Goal: Task Accomplishment & Management: Complete application form

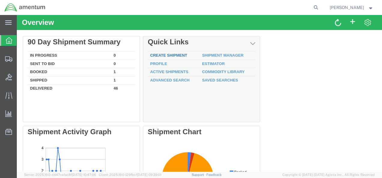
click at [165, 56] on link "Create Shipment" at bounding box center [168, 55] width 37 height 5
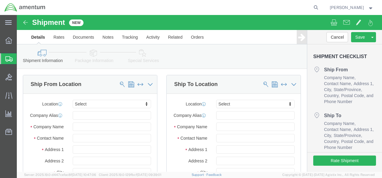
select select
click input "text"
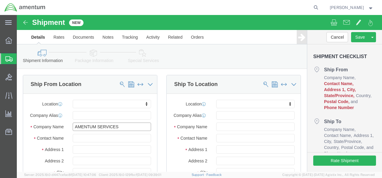
type input "AMENTUM SERVICES"
type input "[PERSON_NAME]"
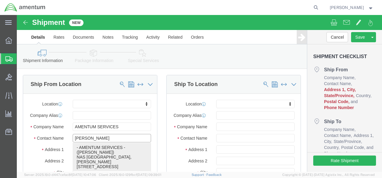
click p "- AMENTUM SERVICES - ([PERSON_NAME]) [GEOGRAPHIC_DATA], [PERSON_NAME][STREET_AD…"
select select
type input "[PERSON_NAME]"
type input "NAS [GEOGRAPHIC_DATA]"
type input "[PERSON_NAME] STREET BLDG. 796"
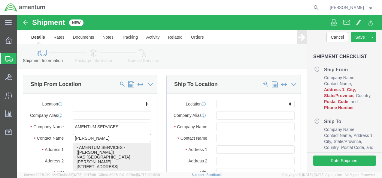
type input "[GEOGRAPHIC_DATA]"
type input "32212"
type input "[GEOGRAPHIC_DATA]"
type input "[PHONE_NUMBER]"
type input "[PERSON_NAME][EMAIL_ADDRESS][PERSON_NAME][DOMAIN_NAME]"
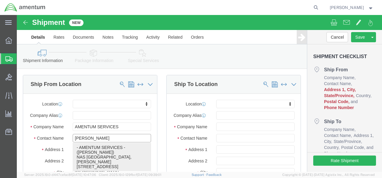
checkbox input "true"
select select "FL"
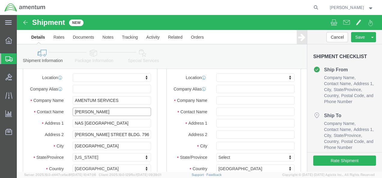
scroll to position [90, 0]
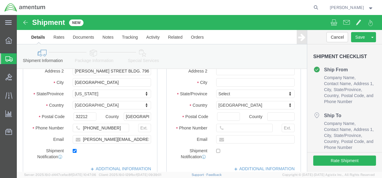
type input "[PERSON_NAME]"
click input "[PHONE_NUMBER]"
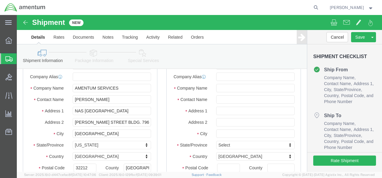
scroll to position [30, 0]
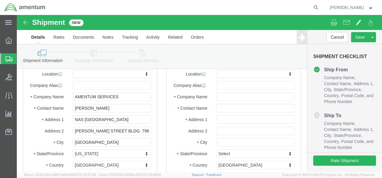
type input "[PHONE_NUMBER]"
click input "text"
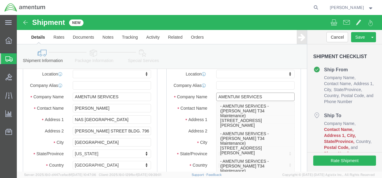
type input "AMENTUM SERVICES"
click input "text"
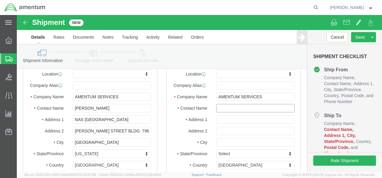
click input "text"
type input "ATTN: [PERSON_NAME]"
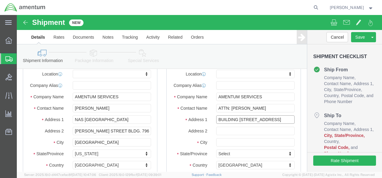
type input "BUILDING [STREET_ADDRESS]"
select select
type input "[GEOGRAPHIC_DATA]"
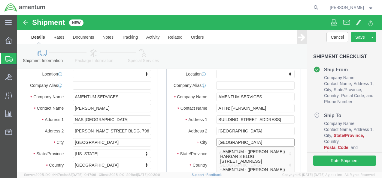
type input "[GEOGRAPHIC_DATA]"
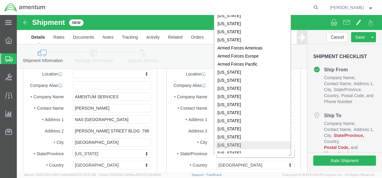
scroll to position [1, 0]
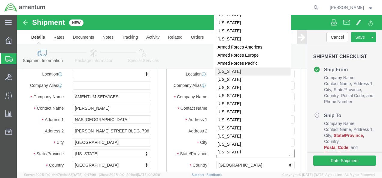
select select
select select "AR"
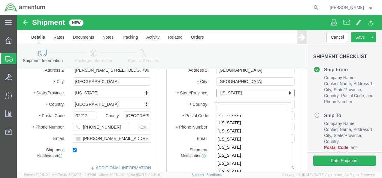
scroll to position [60, 0]
select select
select select "CA"
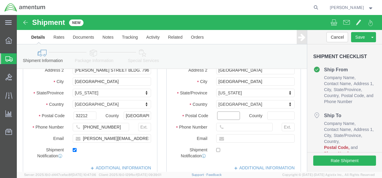
click input "Postal Code"
type input "92135"
select select
type input "US"
type input "6195120413"
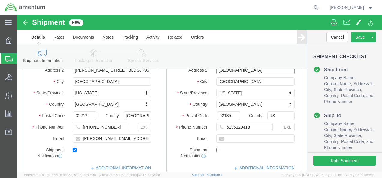
click input "[GEOGRAPHIC_DATA]"
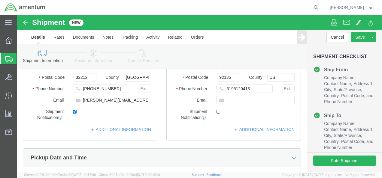
scroll to position [121, 0]
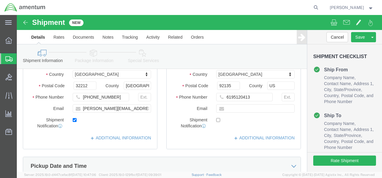
type input "[GEOGRAPHIC_DATA]"
click input "text"
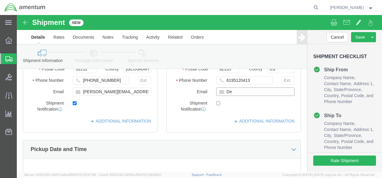
scroll to position [85, 0]
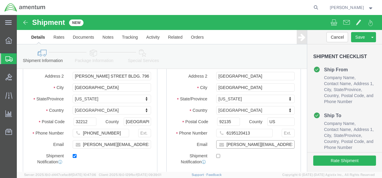
type input "[PERSON_NAME][EMAIL_ADDRESS][DOMAIN_NAME]"
checkbox input "true"
click input "6195120413"
click input "[PHONE_NUMBER]"
type input "[PHONE_NUMBER]"
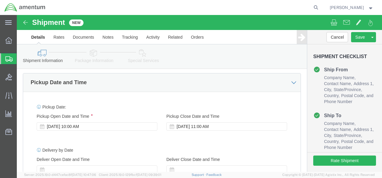
scroll to position [205, 0]
click div "[DATE] 10:00 AM"
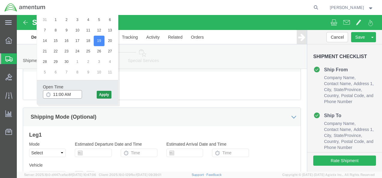
type input "11:00 AM"
click button "Apply"
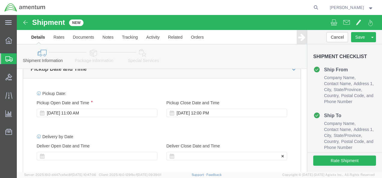
scroll to position [231, 0]
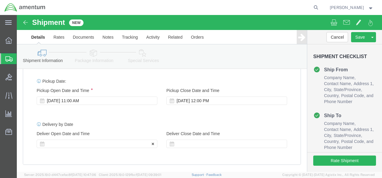
click div
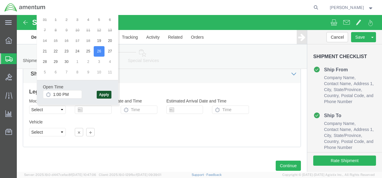
click button "Apply"
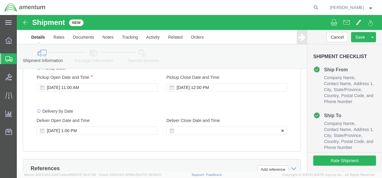
click div
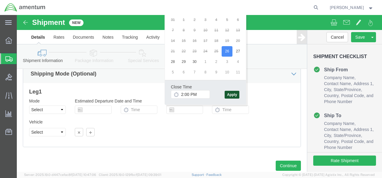
click button "Apply"
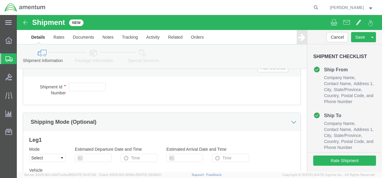
scroll to position [355, 0]
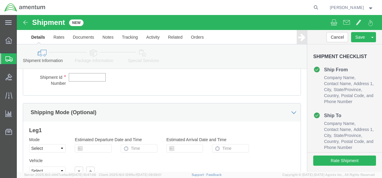
click input "text"
paste input "51476274"
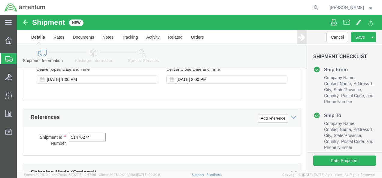
scroll to position [415, 0]
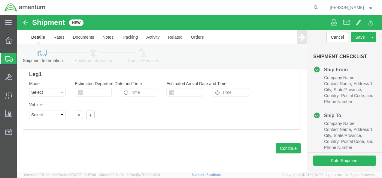
type input "51476274"
click div "Leg 1 Mode Select Air Less than Truckload Multi-Leg Ocean Freight Rail Small Pa…"
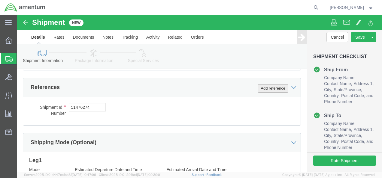
click button "Add reference"
click select "Select Account Type Activity ID Airline Appointment Number ASN Batch Request # …"
select select "PROJNUM"
click select "Select Account Type Activity ID Airline Appointment Number ASN Batch Request # …"
click input "text"
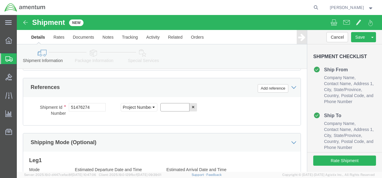
paste input "4735.2.2006AA.CR00.MATSP"
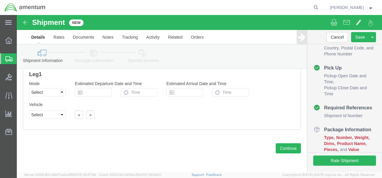
scroll to position [415, 0]
type input "4735.2.2006AA.CR00.MATSP"
click button "Continue"
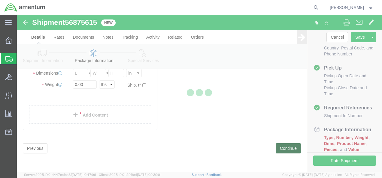
scroll to position [44, 0]
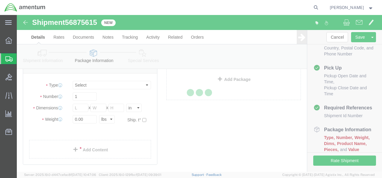
select select "CBOX"
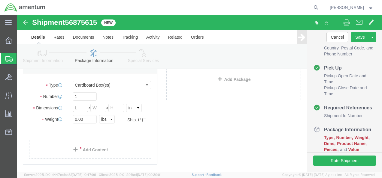
click input "text"
type input "8"
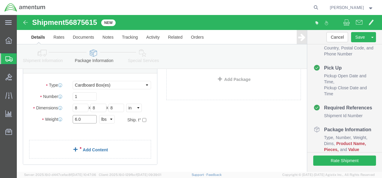
type input "6.0"
click link "Add Content"
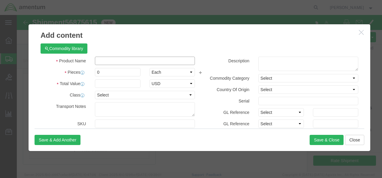
click input "text"
type input "l"
drag, startPoint x: 155, startPoint y: 47, endPoint x: 83, endPoint y: 38, distance: 72.4
click div "LOCTITE EA 934NA AERO PART B LOCTITE"
type input "LOCTITE EA 934NA AERO PART B"
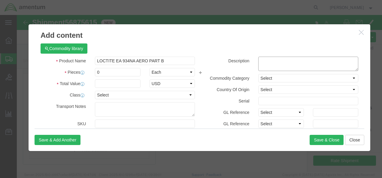
click textarea
paste textarea "LOCTITE EA 934NA AERO PART B"
type textarea "LOCTITE EA 934NA AERO PART B"
click input "0"
type input "1"
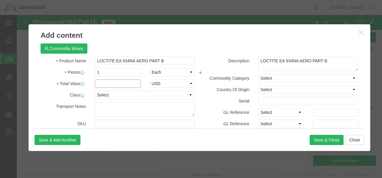
click input "text"
type input "1068.00"
click select "Select 50 55 60 65 70 85 92.5 100 125 175 250 300 400"
select select "50"
click select "Select 50 55 60 65 70 85 92.5 100 125 175 250 300 400"
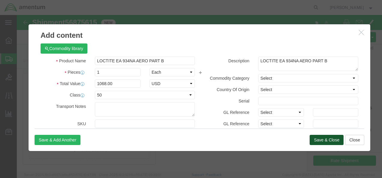
click button "Save & Close"
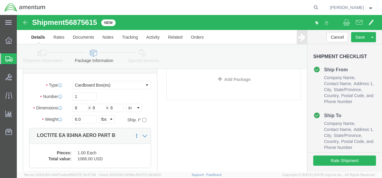
scroll to position [0, 0]
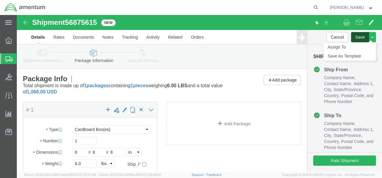
click button "Save"
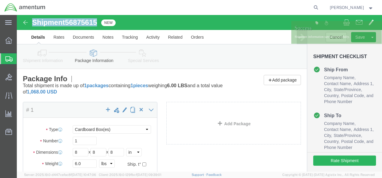
drag, startPoint x: 17, startPoint y: 8, endPoint x: 55, endPoint y: 14, distance: 39.0
click div "Shipment 56875615 New"
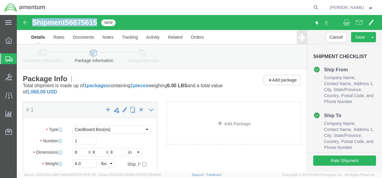
drag, startPoint x: 55, startPoint y: 14, endPoint x: 55, endPoint y: 8, distance: 6.9
copy h1 "Shipment 56875615"
click at [11, 39] on icon at bounding box center [8, 40] width 7 height 7
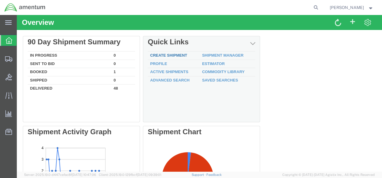
click at [180, 55] on link "Create Shipment" at bounding box center [168, 55] width 37 height 5
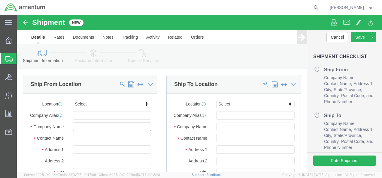
click input "text"
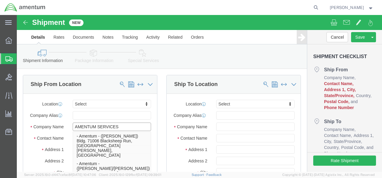
type input "AMENTUM SERVICES"
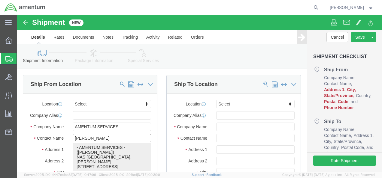
click p "- AMENTUM SERVICES - ([PERSON_NAME]) [GEOGRAPHIC_DATA], [PERSON_NAME][STREET_AD…"
type input "[PERSON_NAME]"
type input "NAS [GEOGRAPHIC_DATA]"
type input "[PERSON_NAME] STREET BLDG. 796"
type input "[GEOGRAPHIC_DATA]"
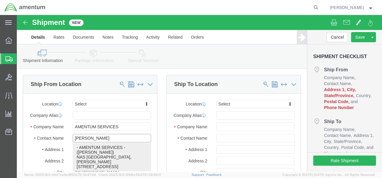
type input "32212"
type input "[GEOGRAPHIC_DATA]"
type input "[PHONE_NUMBER]"
type input "[PERSON_NAME][EMAIL_ADDRESS][PERSON_NAME][DOMAIN_NAME]"
checkbox input "true"
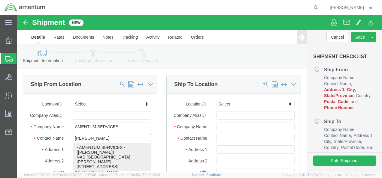
select select "FL"
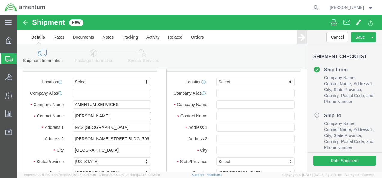
scroll to position [60, 0]
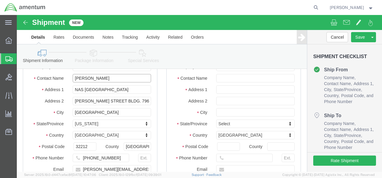
type input "[PERSON_NAME]"
click input "[PHONE_NUMBER]"
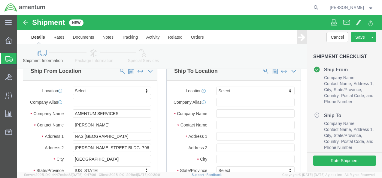
scroll to position [0, 0]
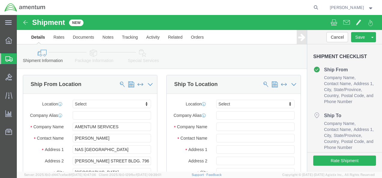
type input "[PHONE_NUMBER]"
click input "text"
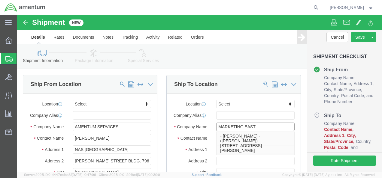
type input "MARKETING EAST"
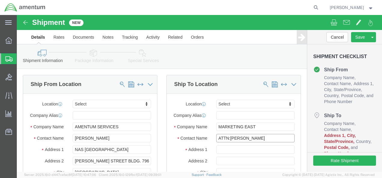
type input "ATTN:[PERSON_NAME]"
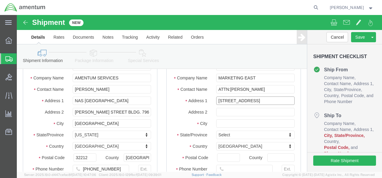
scroll to position [60, 0]
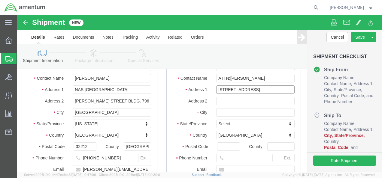
type input "[STREET_ADDRESS]"
click input "text"
type input "[PERSON_NAME],"
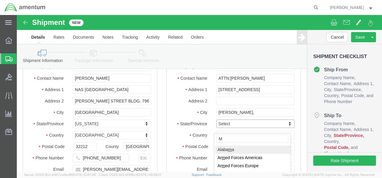
scroll to position [0, 0]
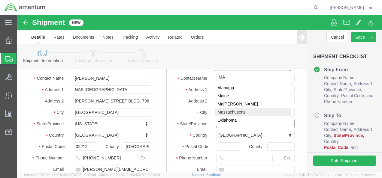
type input "MA"
select select "MA"
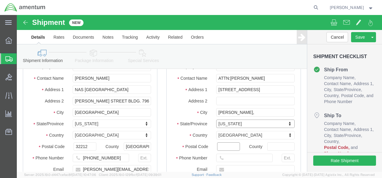
click input "Postal Code"
type input "01949"
click input "text"
type input "US"
click input "text"
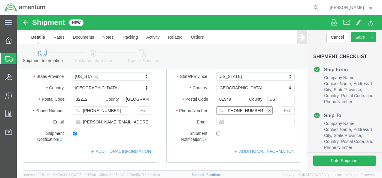
scroll to position [120, 0]
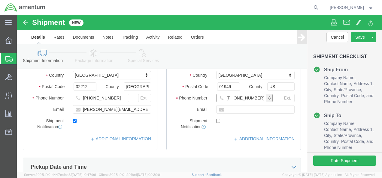
type input "[PHONE_NUMBER]"
click input "text"
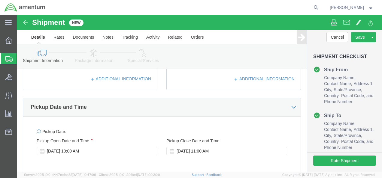
scroll to position [210, 0]
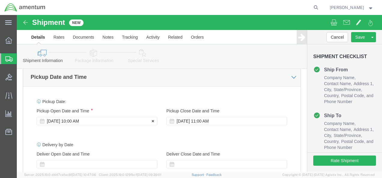
type input "[DOMAIN_NAME]"
checkbox input "true"
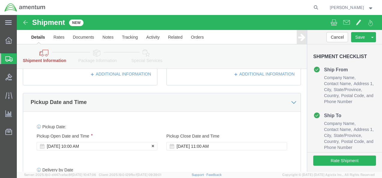
scroll to position [375, 0]
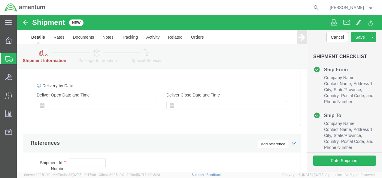
click div "[DATE] 10:00 AM"
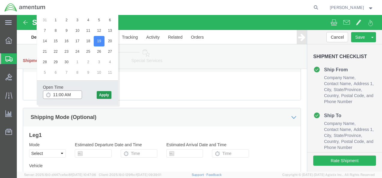
type input "11:00 AM"
click button "Apply"
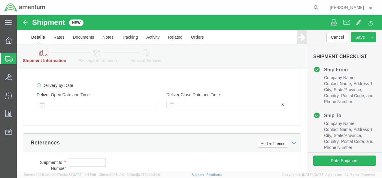
scroll to position [285, 0]
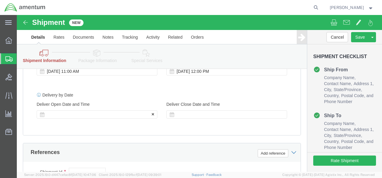
click div
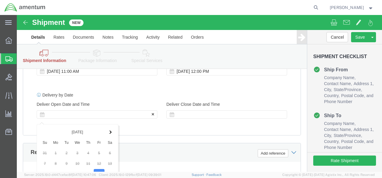
scroll to position [419, 0]
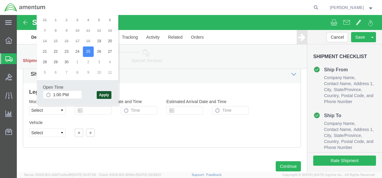
click button "Apply"
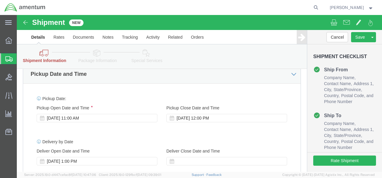
scroll to position [268, 0]
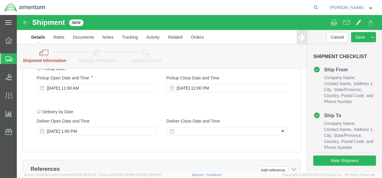
click div
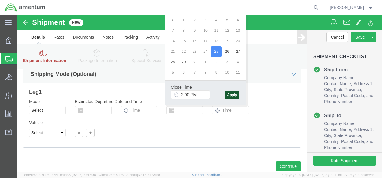
click button "Apply"
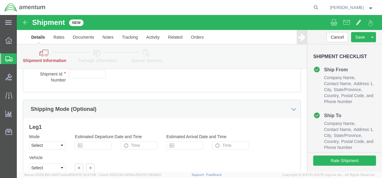
scroll to position [358, 0]
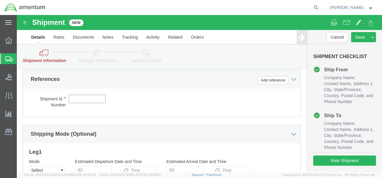
click input "text"
paste input "51476274"
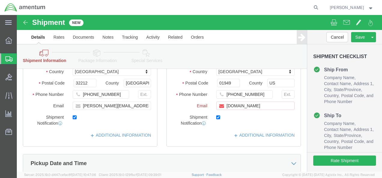
scroll to position [148, 0]
type input "51476274"
drag, startPoint x: 269, startPoint y: 97, endPoint x: 185, endPoint y: 98, distance: 84.1
click div "Email [DOMAIN_NAME]"
type input "W"
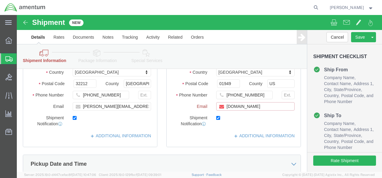
type input "[DOMAIN_NAME]"
click label
click input "checkbox"
checkbox input "true"
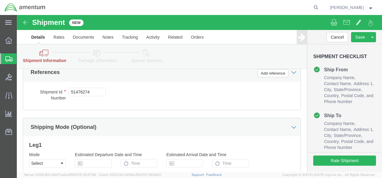
scroll to position [328, 0]
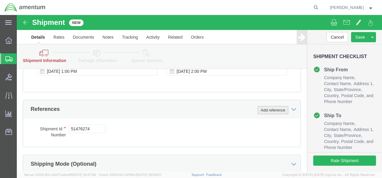
click button "Add reference"
click select "Select Account Type Activity ID Airline Appointment Number ASN Batch Request # …"
select select "PROJNUM"
click select "Select Account Type Activity ID Airline Appointment Number ASN Batch Request # …"
click input "text"
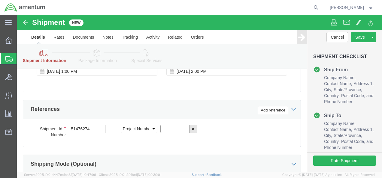
paste input "4735.2.2006AA.CR00.MATSP"
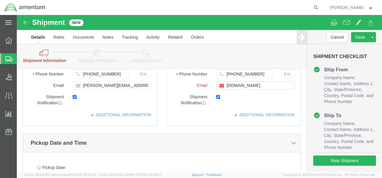
scroll to position [148, 0]
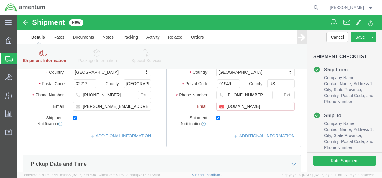
type input "4735.2.2006AA.CR00.MATSP"
drag, startPoint x: 217, startPoint y: 96, endPoint x: 201, endPoint y: 96, distance: 15.9
click div "[DOMAIN_NAME]"
type input "[DOMAIN_NAME]"
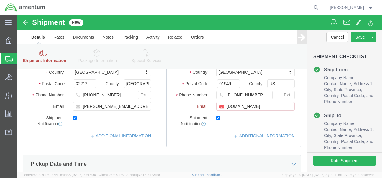
checkbox input "false"
click div "Shipment Notification"
click input "[DOMAIN_NAME]"
type input "m"
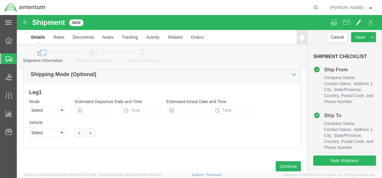
scroll to position [385, 0]
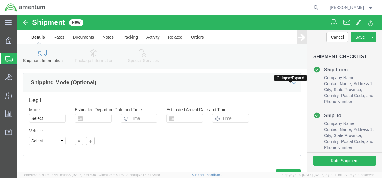
type input "[EMAIL_ADDRESS][DOMAIN_NAME]"
checkbox input "true"
click icon
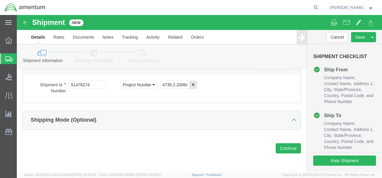
scroll to position [351, 0]
click icon
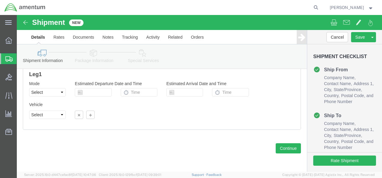
scroll to position [416, 0]
click button "Continue"
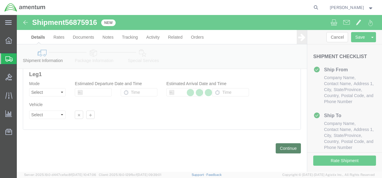
scroll to position [44, 0]
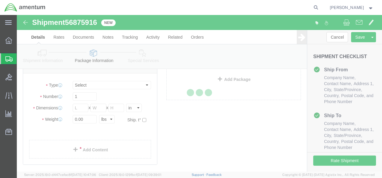
select select "CBOX"
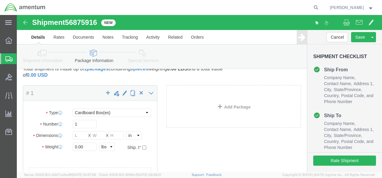
scroll to position [30, 0]
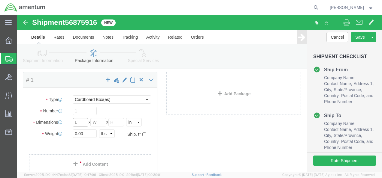
click input "text"
type input "13"
click input "text"
type input "13"
click input "text"
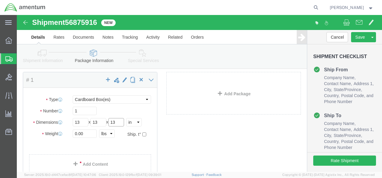
type input "13"
drag, startPoint x: 74, startPoint y: 119, endPoint x: 53, endPoint y: 121, distance: 21.7
click div "0.00 Select kgs lbs"
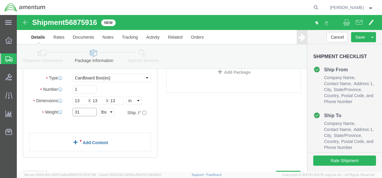
scroll to position [60, 0]
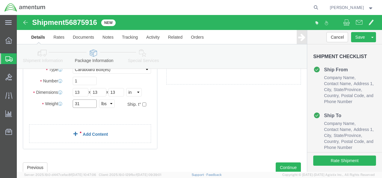
type input "31"
click link "Add Content"
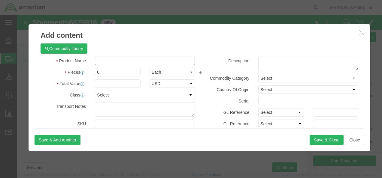
click input "text"
type input "c"
drag, startPoint x: 126, startPoint y: 48, endPoint x: 79, endPoint y: 43, distance: 47.7
click div "Product Name [PERSON_NAME] 1030 [PERSON_NAME]"
type input "[PERSON_NAME] 1030"
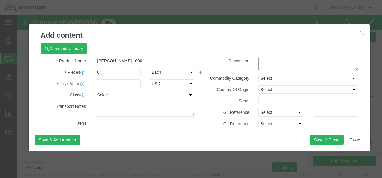
click textarea
paste textarea "[PERSON_NAME] 1030"
type textarea "[PERSON_NAME] 1030"
drag, startPoint x: 96, startPoint y: 58, endPoint x: 62, endPoint y: 60, distance: 34.6
click div "Pieces 0 Select Bag Barrels 100Board Feet Bottle Box Blister Pack Carats Can Ca…"
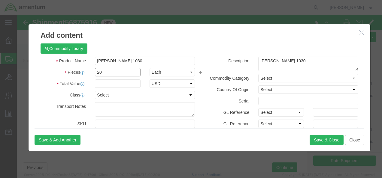
type input "20"
click input "text"
type input "7,040.00"
click select "Select 50 55 60 65 70 85 92.5 100 125 175 250 300 400"
select select "50"
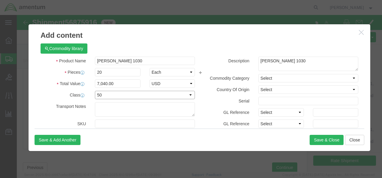
click select "Select 50 55 60 65 70 85 92.5 100 125 175 250 300 400"
click textarea
type textarea "I"
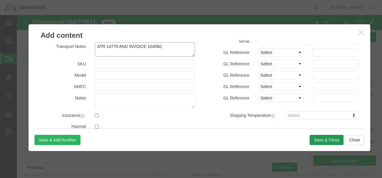
type textarea "ATR 14779 AND INVOICE 104560,"
click button "Save & Close"
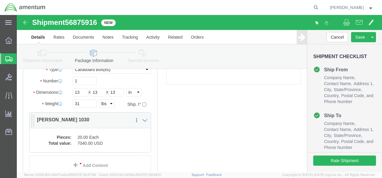
click div
click icon
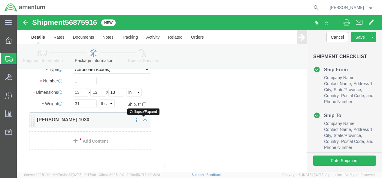
click icon
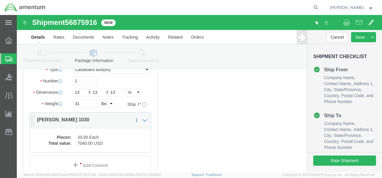
click dd "7040.00 USD"
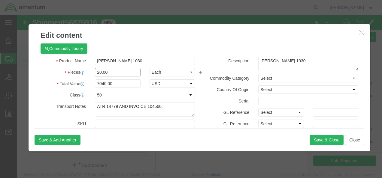
drag, startPoint x: 96, startPoint y: 56, endPoint x: 58, endPoint y: 61, distance: 38.1
click div "Pieces 20.00 Select Bag Barrels 100Board Feet Bottle Box Blister Pack Carats Ca…"
type input "22.0"
type input "7744"
click button "Save & Close"
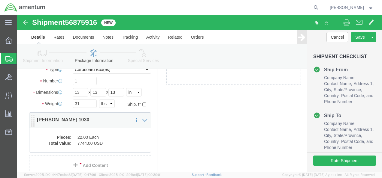
click dt "Total value:"
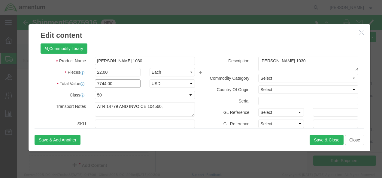
drag, startPoint x: 105, startPoint y: 69, endPoint x: 72, endPoint y: 69, distance: 33.0
click div "7744.00"
type input "7040"
click button "Save & Close"
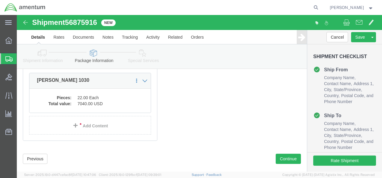
scroll to position [110, 0]
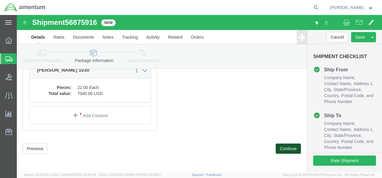
click button "Continue"
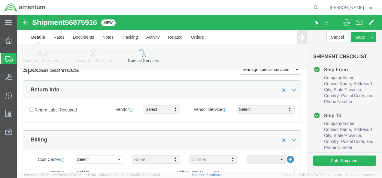
scroll to position [0, 0]
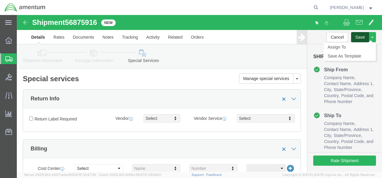
click button "Save"
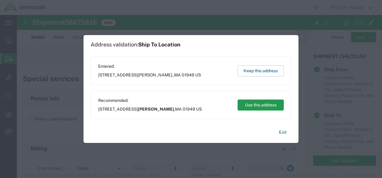
click at [261, 107] on button "Use this address" at bounding box center [260, 105] width 46 height 11
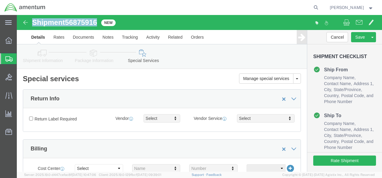
drag, startPoint x: 82, startPoint y: 7, endPoint x: 17, endPoint y: 7, distance: 65.4
click div "Shipment 56875916 New"
copy h1 "Shipment 56875916"
